Goal: Information Seeking & Learning: Check status

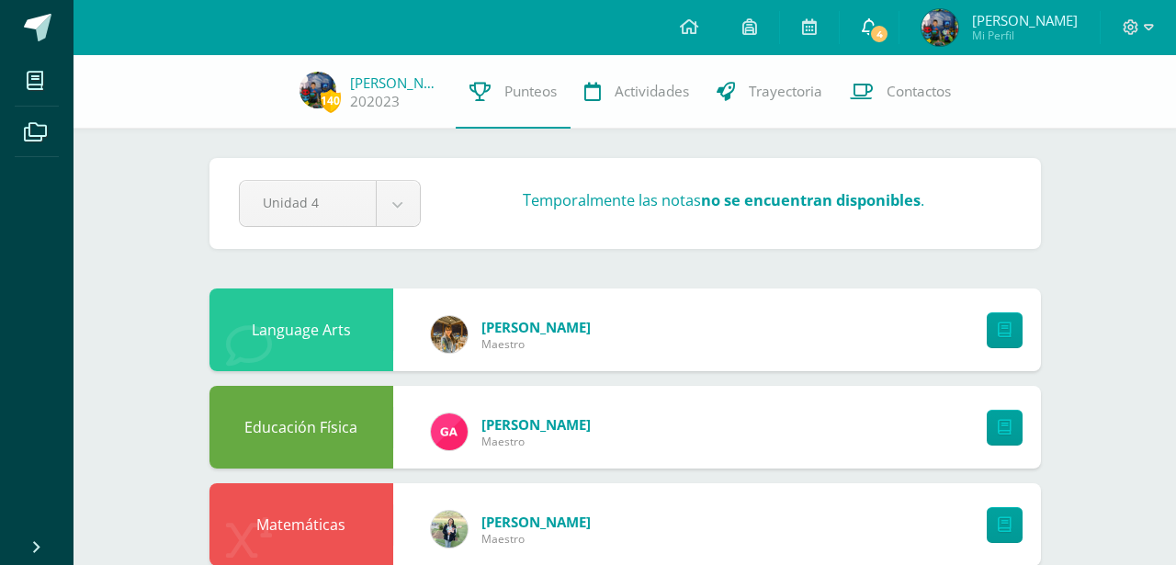
click at [893, 43] on link "4" at bounding box center [868, 27] width 59 height 55
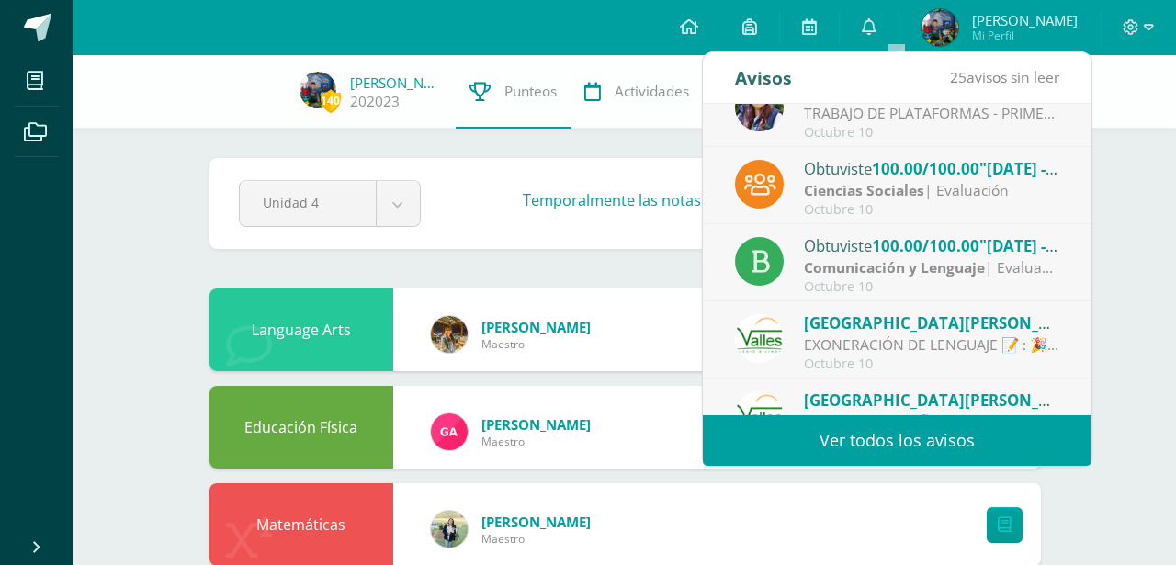
scroll to position [39, 0]
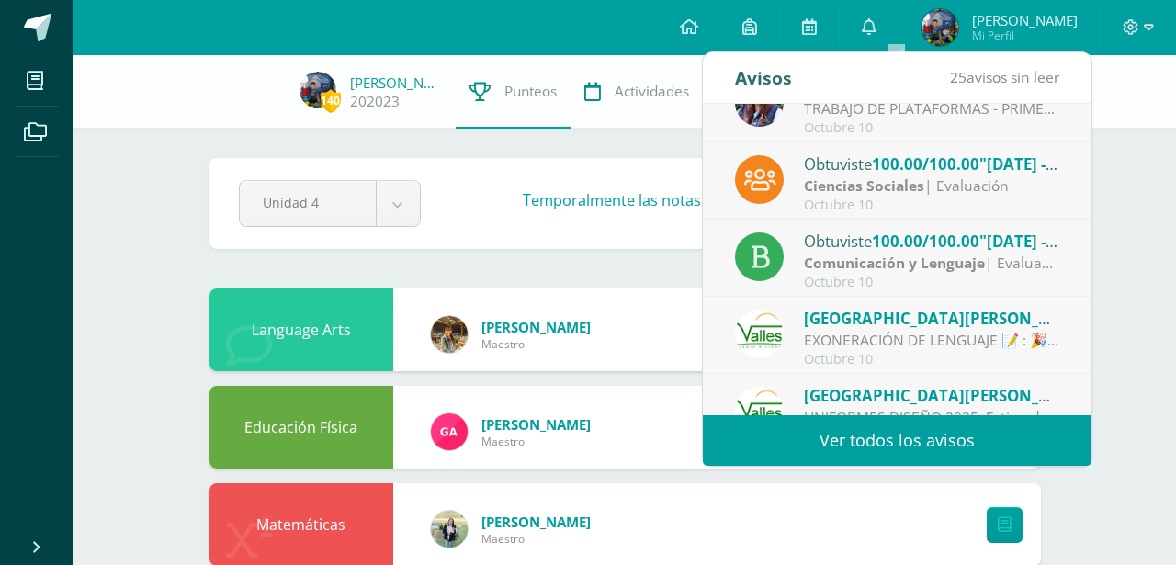
click at [983, 194] on div "Ciencias Sociales | Evaluación" at bounding box center [931, 185] width 255 height 21
click at [979, 174] on span "100.00/100.00" at bounding box center [925, 163] width 107 height 21
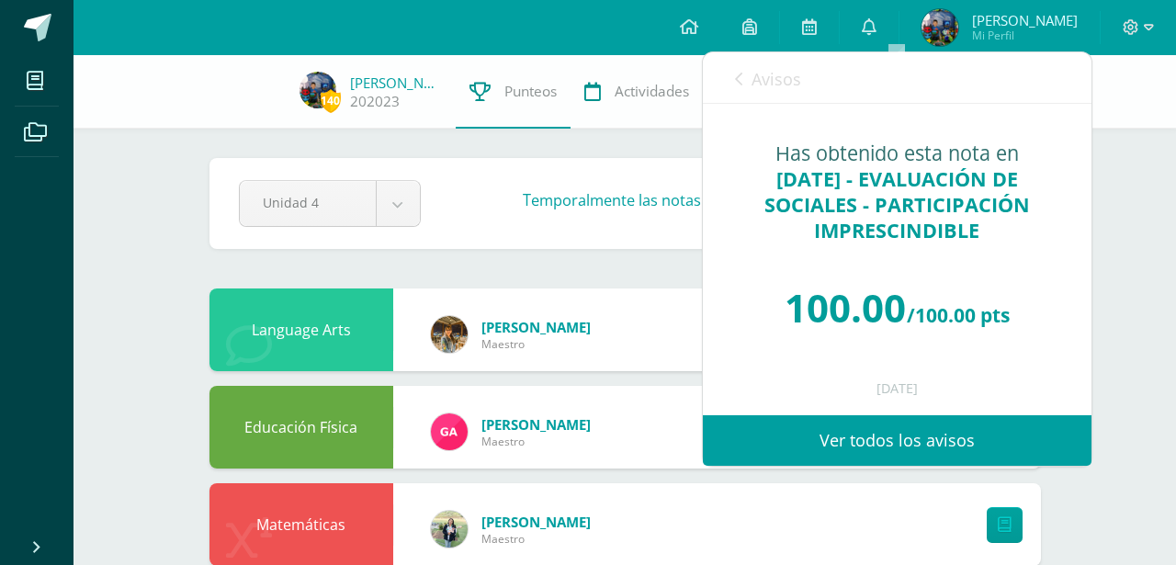
scroll to position [0, 0]
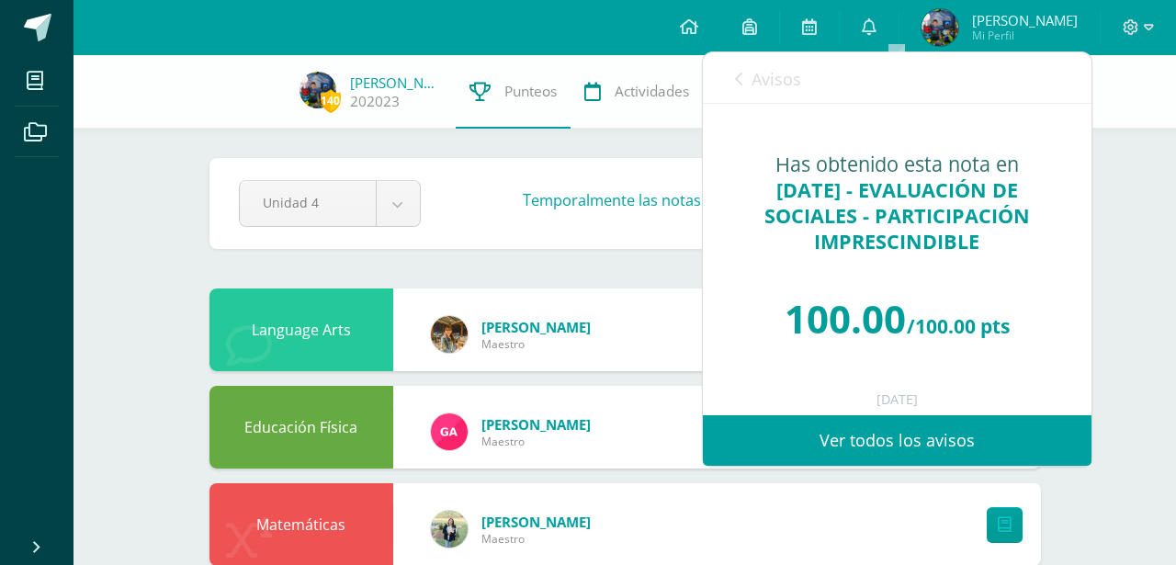
click at [752, 81] on span "Avisos" at bounding box center [776, 79] width 50 height 22
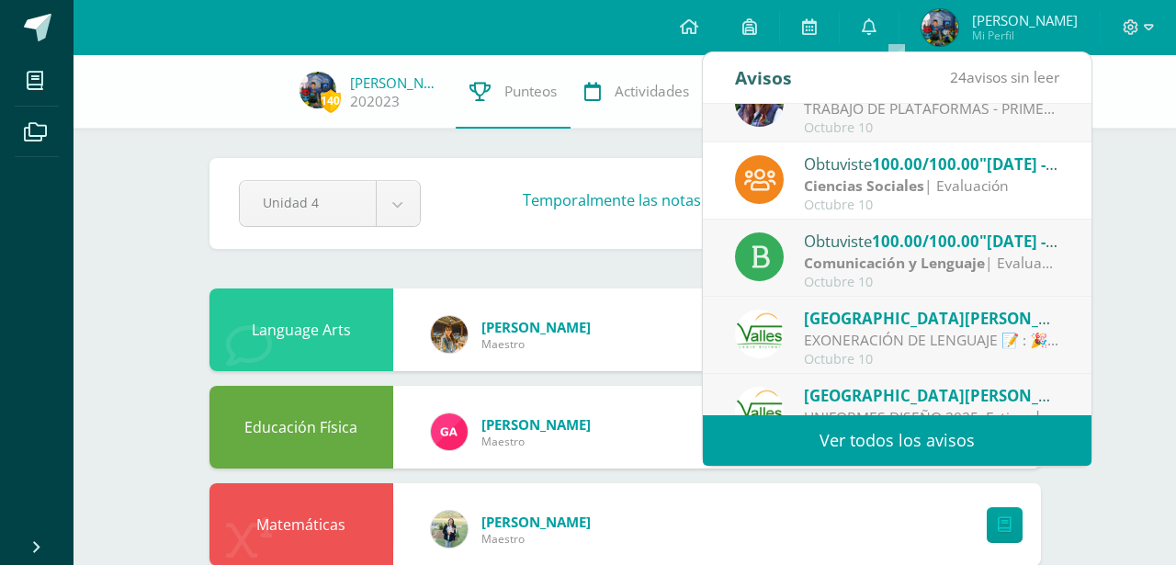
click at [856, 255] on strong "Comunicación y Lenguaje" at bounding box center [894, 263] width 181 height 20
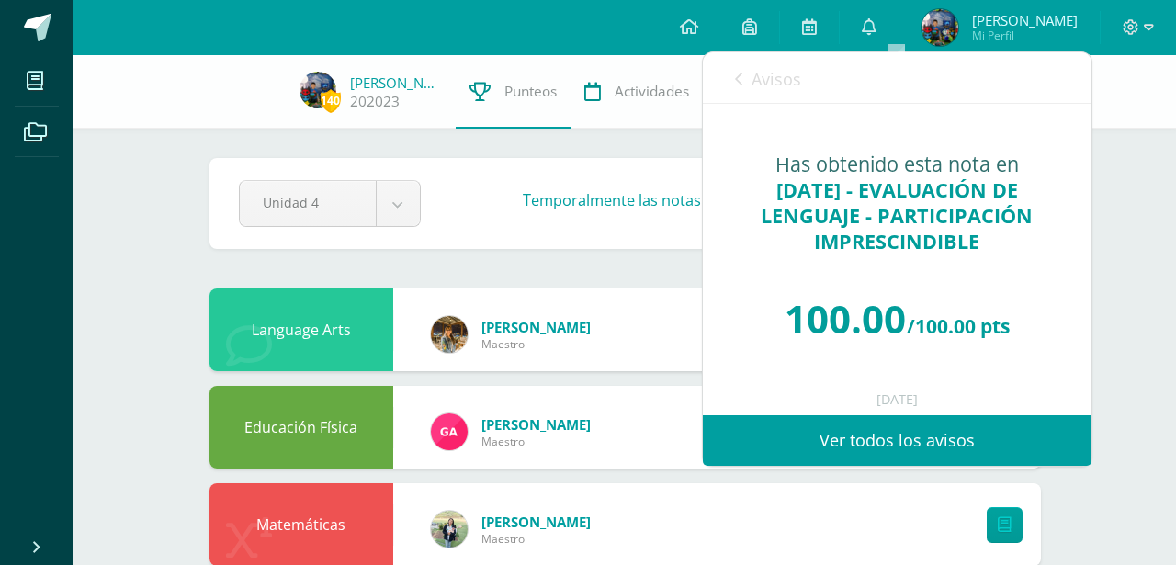
click at [736, 81] on icon at bounding box center [738, 79] width 7 height 15
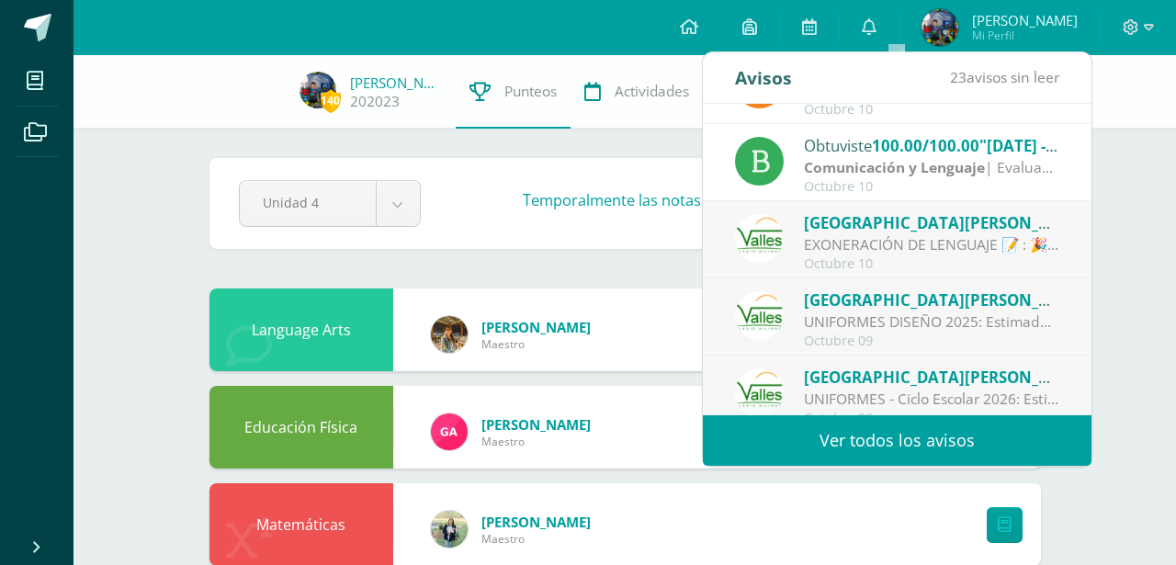
scroll to position [135, 0]
click at [969, 235] on div "EXONERACIÓN DE LENGUAJE 📝 : 🎉✨ ¡Felicidades! ✨🎉 Tu dedicación y esfuerzo han da…" at bounding box center [931, 243] width 255 height 21
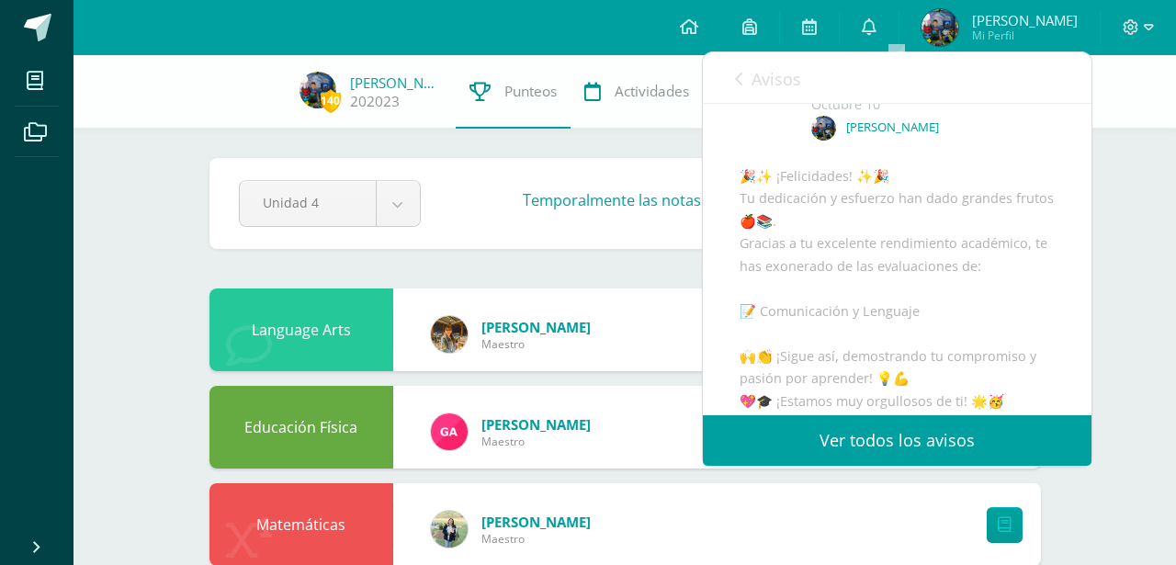
scroll to position [108, 0]
drag, startPoint x: 809, startPoint y: 332, endPoint x: 1001, endPoint y: 342, distance: 192.2
click at [937, 338] on div "🎉✨ ¡Felicidades! ✨🎉 Tu dedicación y esfuerzo han dado grandes frutos 🍎📚. Gracia…" at bounding box center [896, 377] width 315 height 427
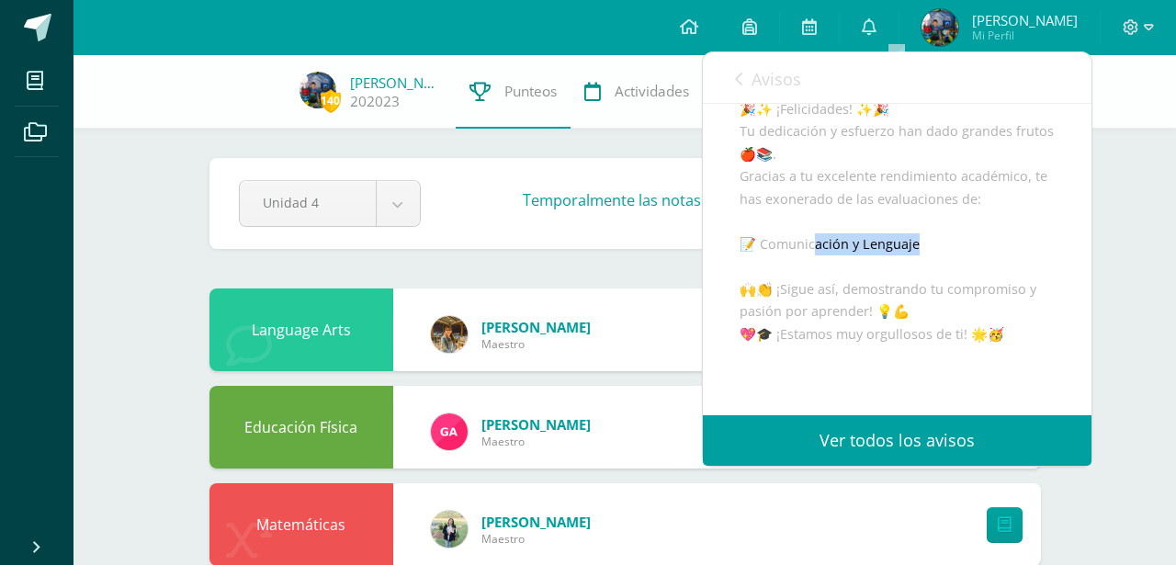
scroll to position [172, 0]
click at [751, 75] on span "Avisos" at bounding box center [776, 79] width 50 height 22
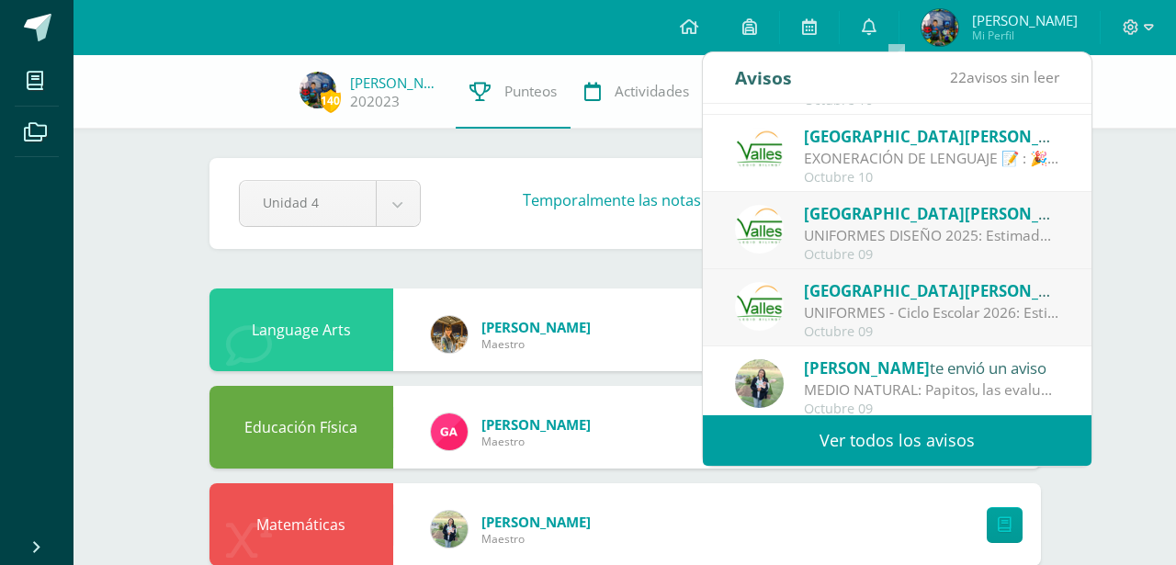
scroll to position [255, 0]
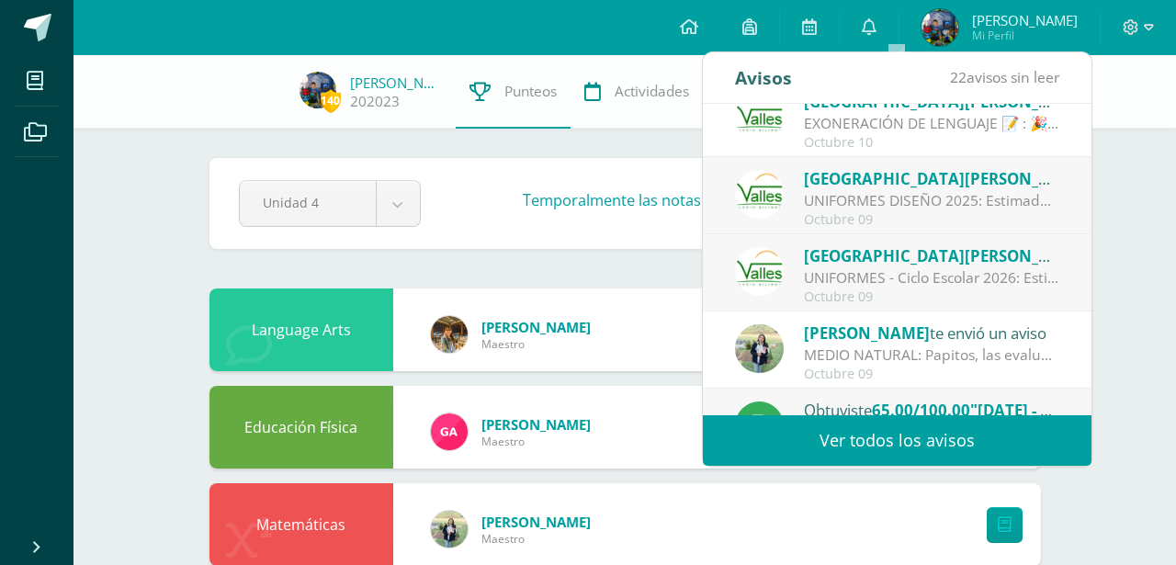
click at [975, 343] on div "[PERSON_NAME] te envió un aviso" at bounding box center [931, 333] width 255 height 24
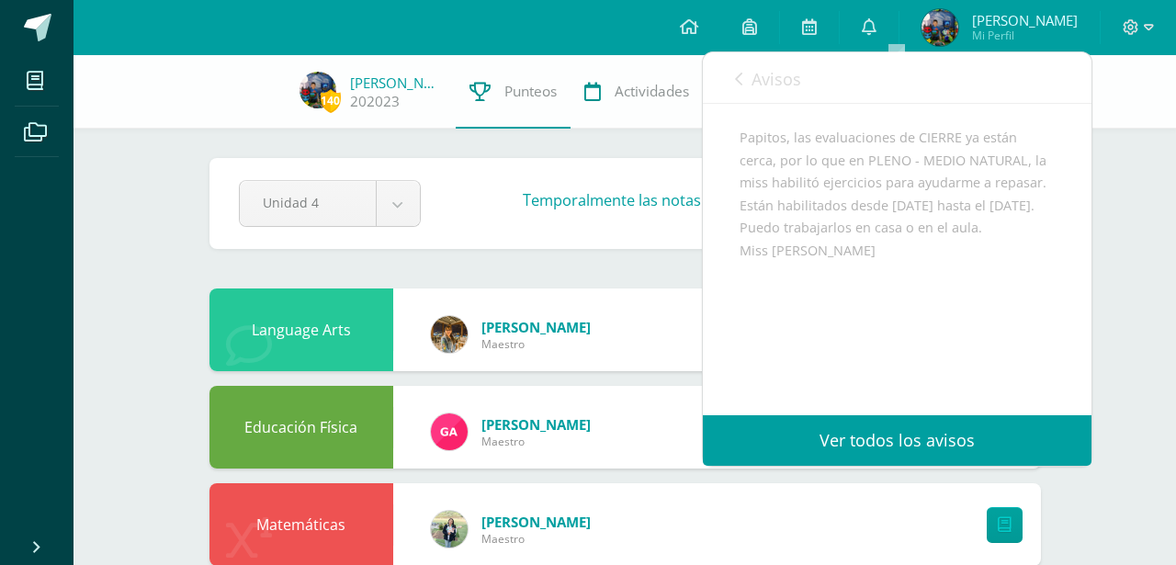
click at [746, 80] on link "Avisos" at bounding box center [768, 78] width 66 height 52
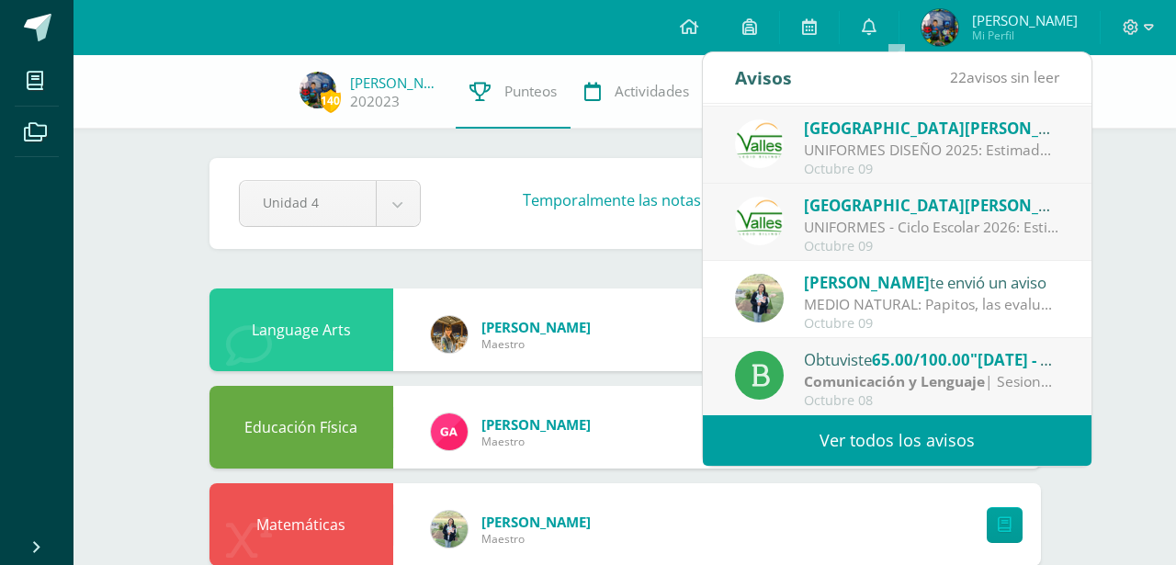
scroll to position [36, 0]
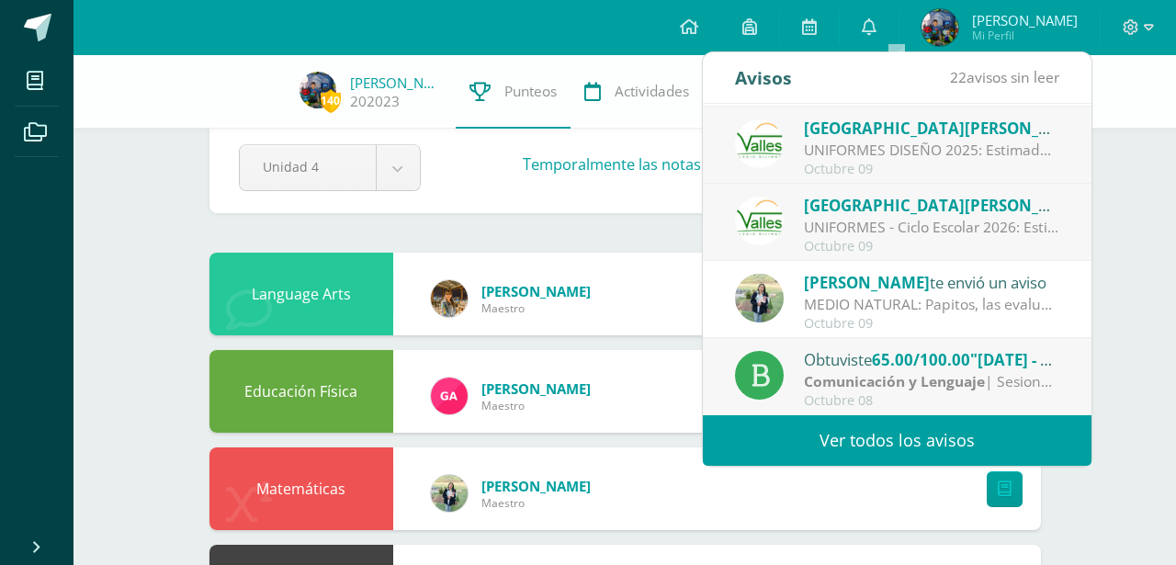
click at [976, 383] on strong "Comunicación y Lenguaje" at bounding box center [894, 381] width 181 height 20
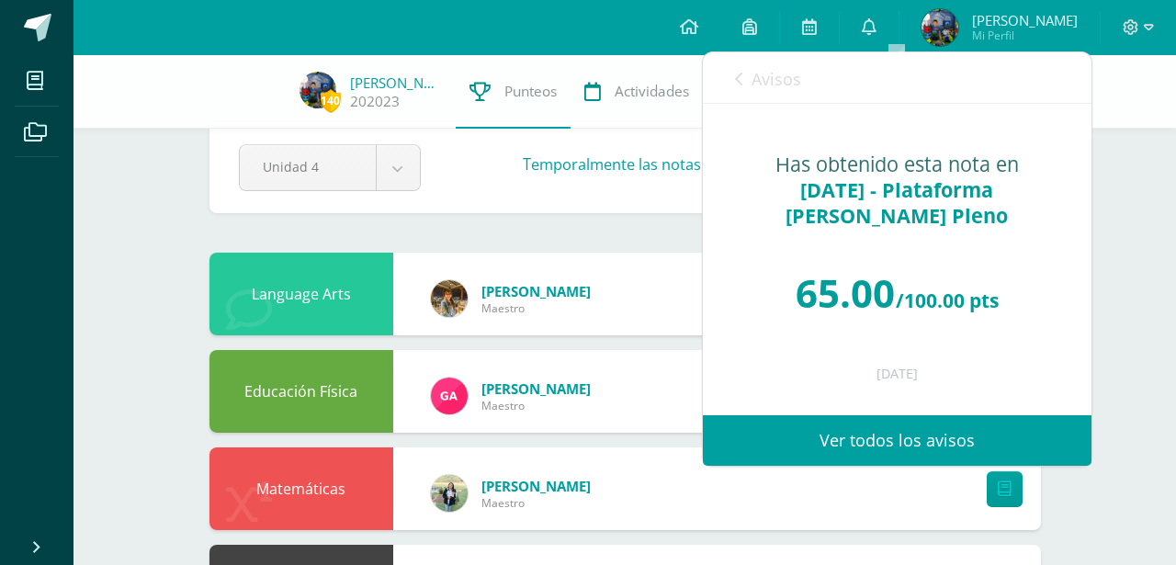
scroll to position [0, 0]
click at [735, 80] on icon at bounding box center [738, 79] width 7 height 15
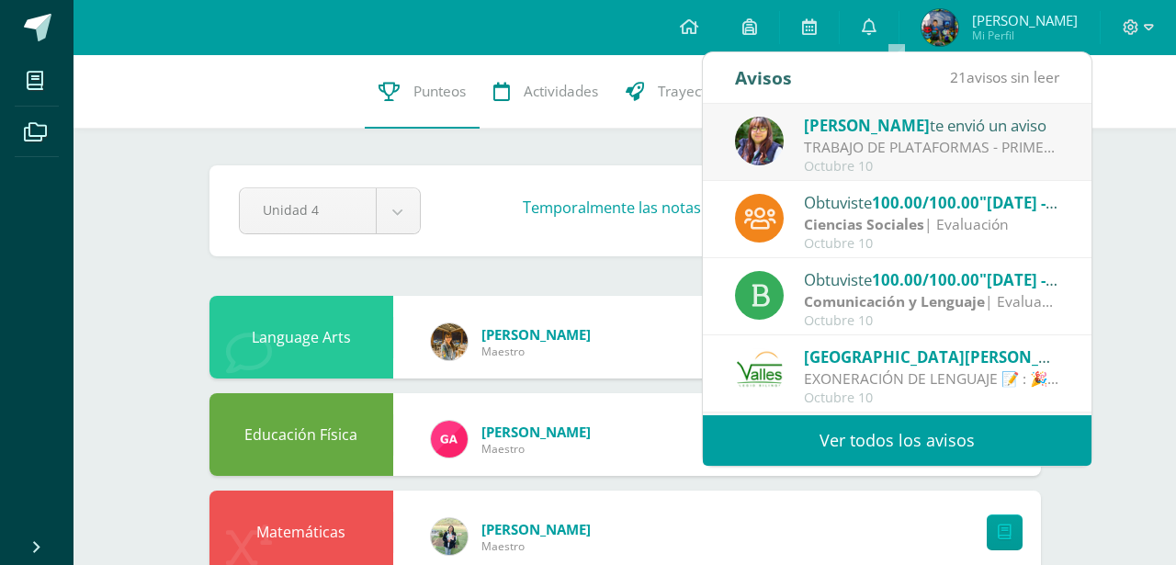
click at [1020, 134] on div "[PERSON_NAME] te envió un aviso" at bounding box center [931, 125] width 255 height 24
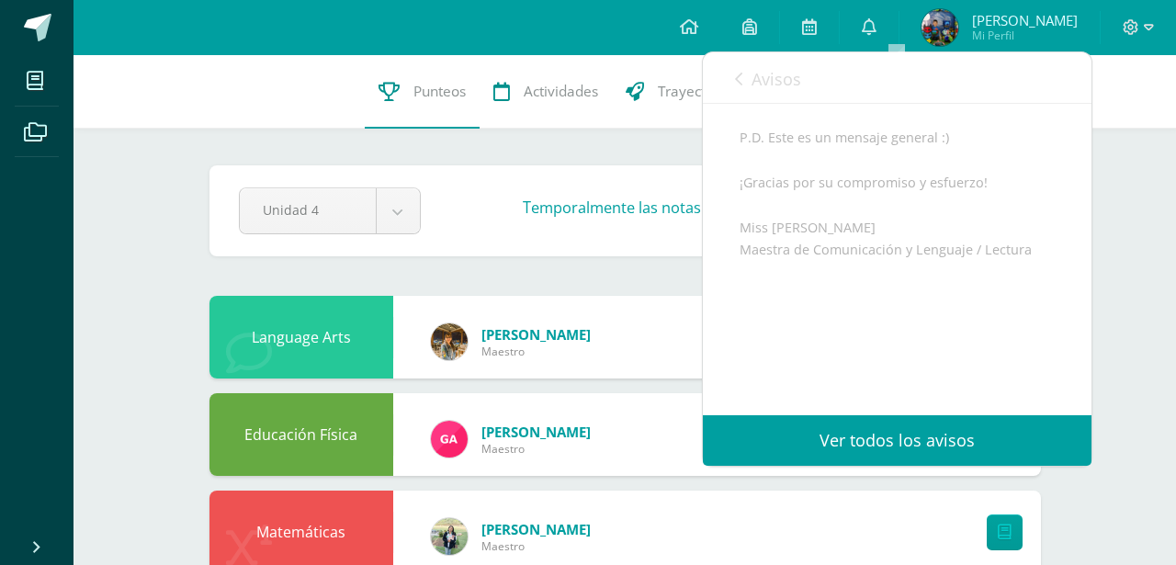
scroll to position [1, 0]
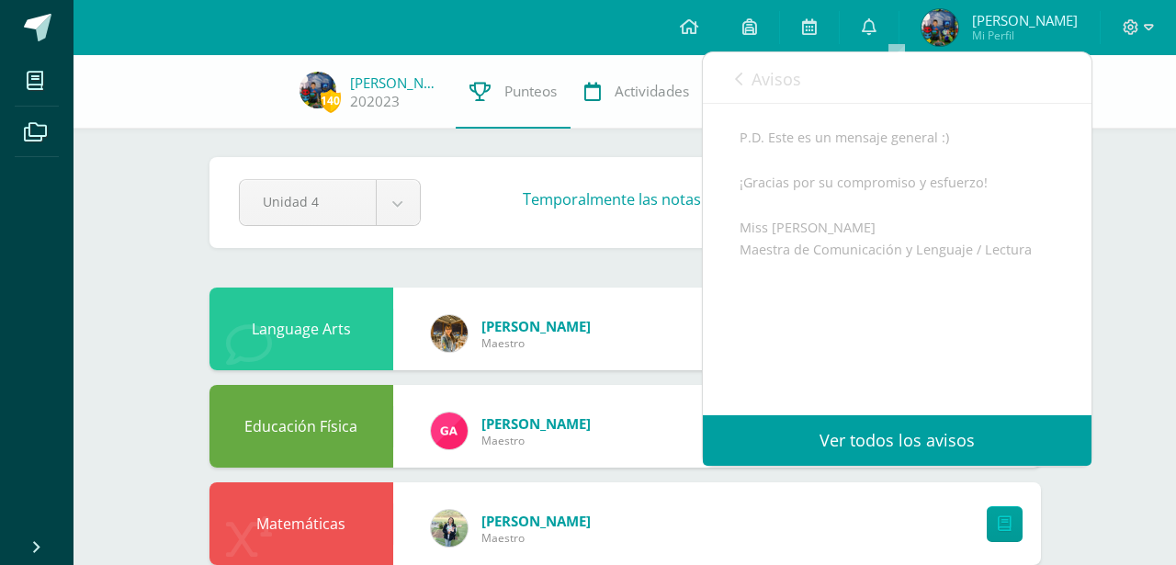
click at [773, 83] on span "Avisos" at bounding box center [776, 79] width 50 height 22
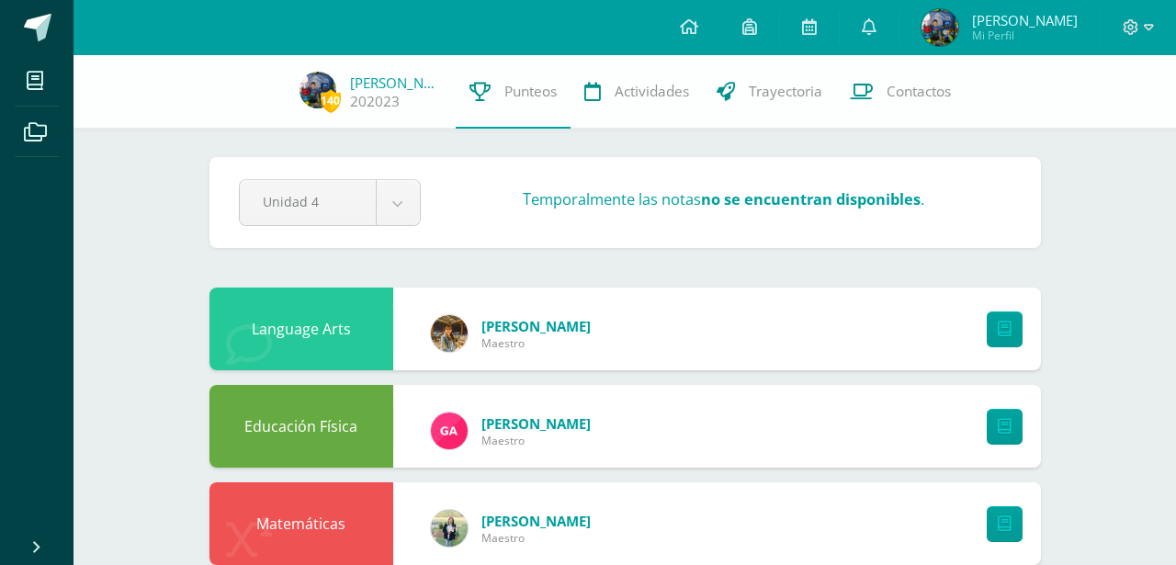
click at [570, 160] on div "Pendiente Unidad 4 Unidad 1 Unidad 2 Unidad 3 Unidad 4 Temporalmente las notas …" at bounding box center [624, 202] width 831 height 91
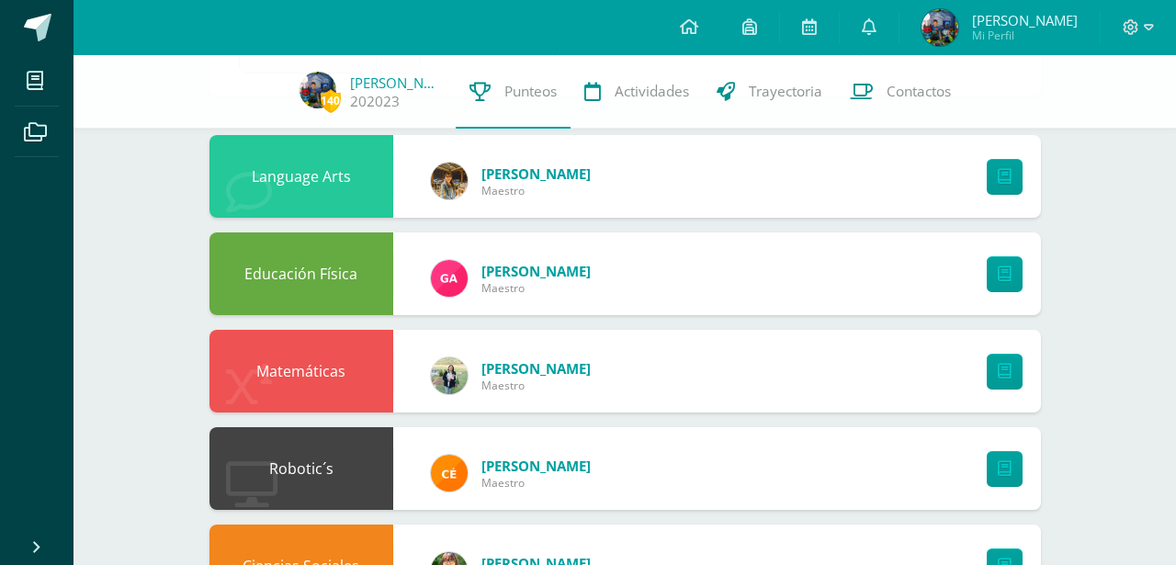
scroll to position [0, 0]
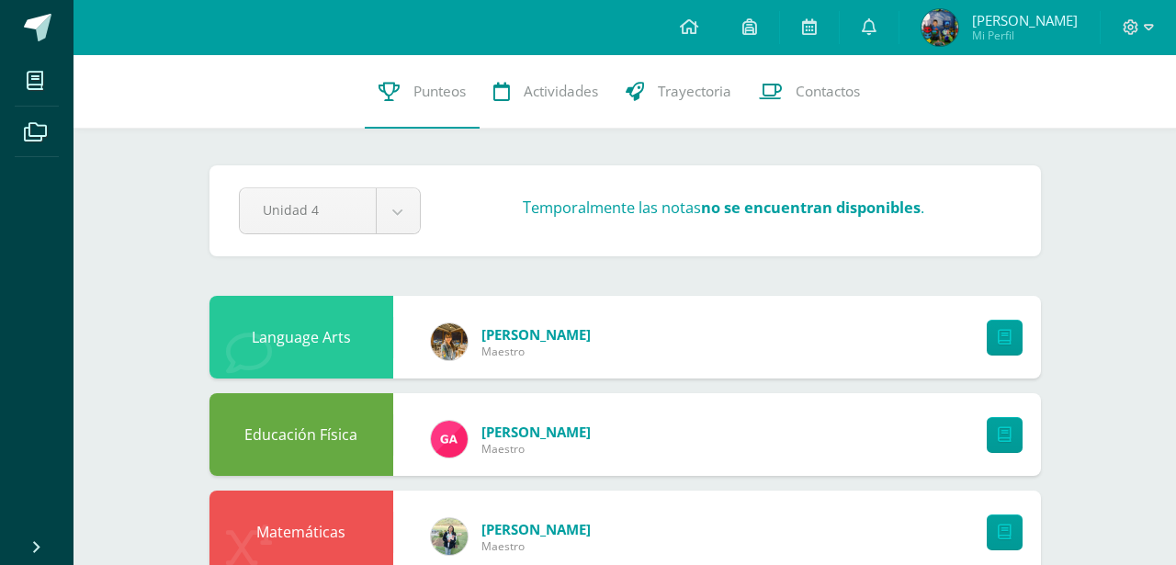
drag, startPoint x: 890, startPoint y: 212, endPoint x: 794, endPoint y: 186, distance: 98.9
click at [889, 212] on strong "no se encuentran disponibles" at bounding box center [810, 207] width 219 height 20
click at [424, 84] on span "Punteos" at bounding box center [439, 91] width 52 height 19
click at [390, 238] on div "Pendiente Unidad 4 Unidad 1 Unidad 2 Unidad 3 Unidad 4 Temporalmente las notas …" at bounding box center [624, 210] width 831 height 91
click at [398, 225] on body "Mis cursos Archivos Cerrar panel Ciencias Naturales y Tecnología Primero Primar…" at bounding box center [588, 548] width 1176 height 1097
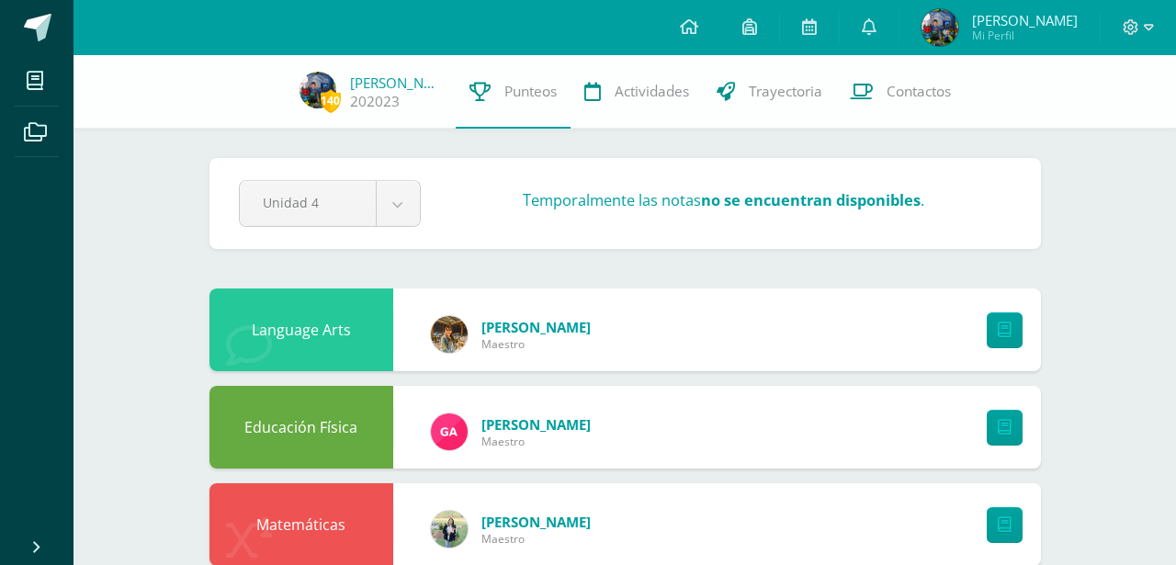
click at [425, 197] on div "Unidad 4 Unidad 1 Unidad 2 Unidad 3 Unidad 4" at bounding box center [329, 203] width 197 height 47
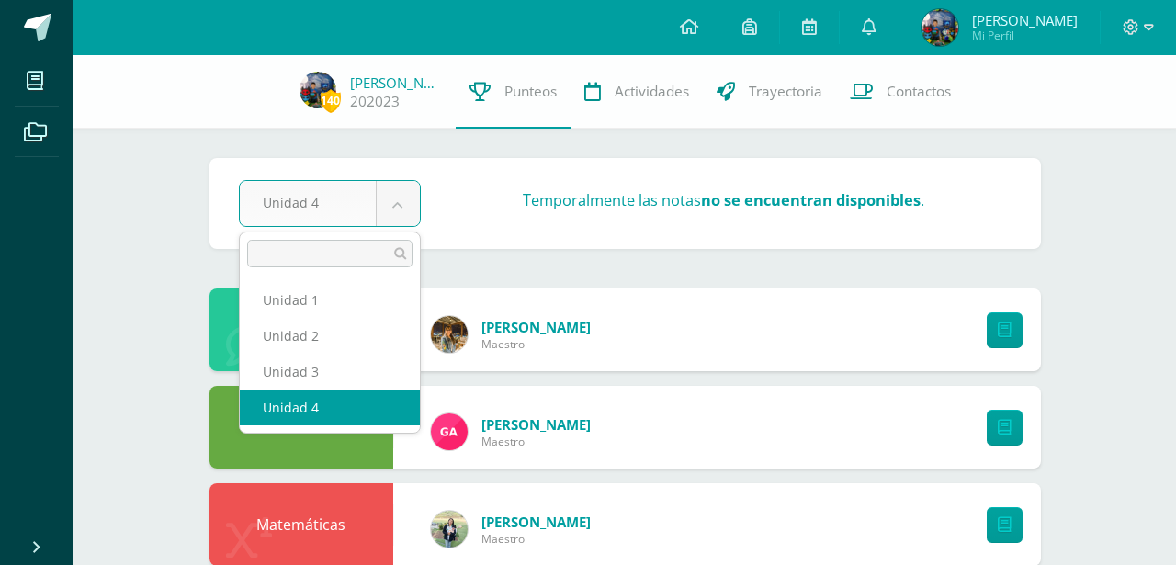
click at [417, 199] on body "Mis cursos Archivos Cerrar panel Ciencias Naturales y Tecnología Primero Primar…" at bounding box center [588, 544] width 1176 height 1089
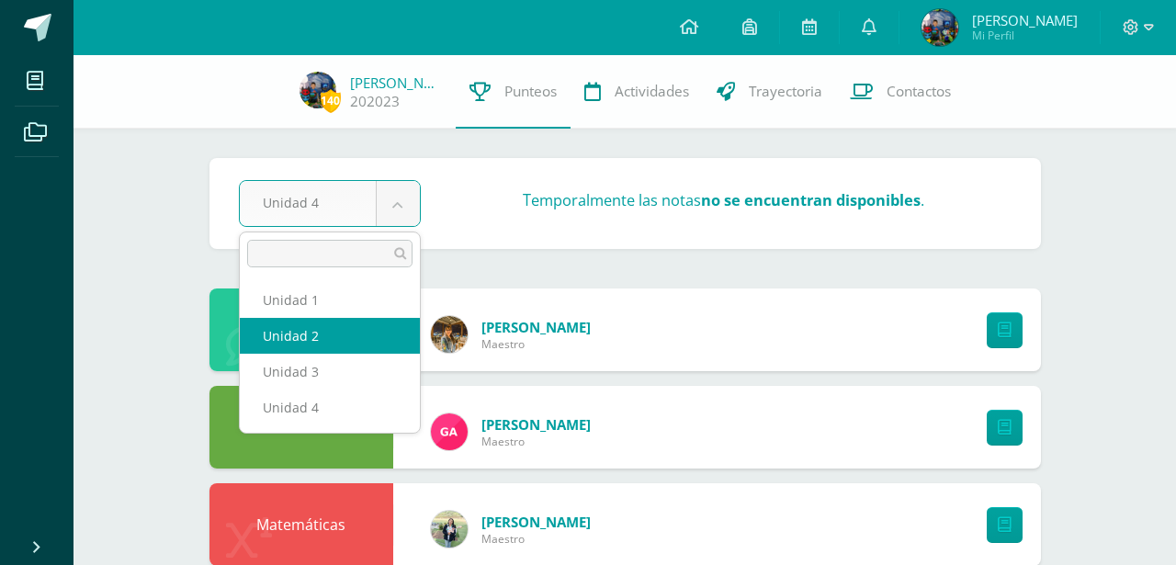
select select "Unidad 2"
drag, startPoint x: 0, startPoint y: 0, endPoint x: 405, endPoint y: 211, distance: 456.8
click at [405, 211] on body "Mis cursos Archivos Cerrar panel Ciencias Naturales y Tecnología Primero Primar…" at bounding box center [588, 544] width 1176 height 1089
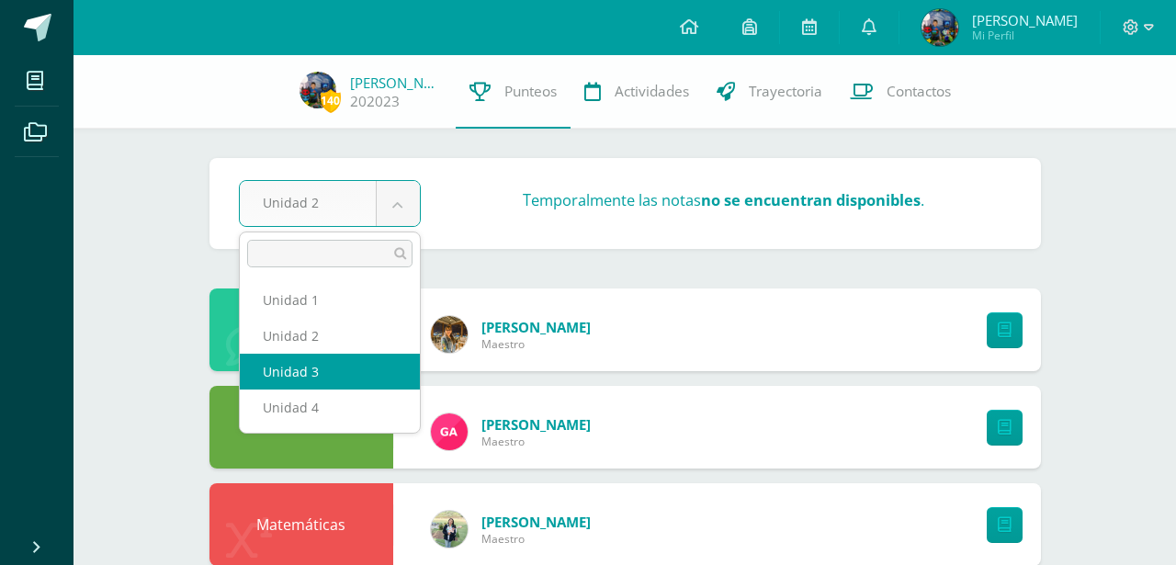
select select "Unidad 3"
